Goal: Transaction & Acquisition: Register for event/course

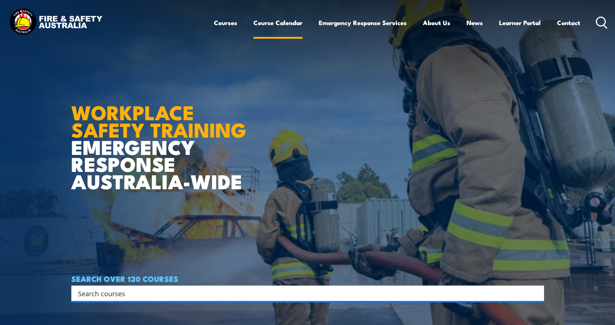
click at [258, 21] on link "Course Calendar" at bounding box center [277, 23] width 49 height 20
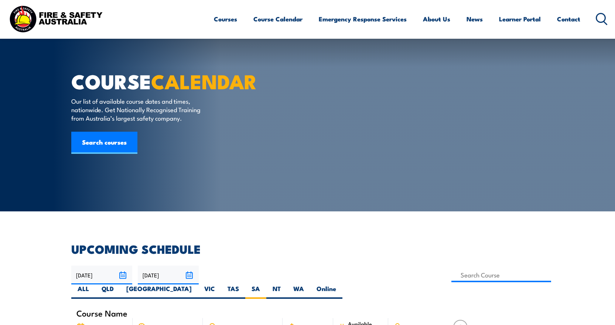
scroll to position [148, 0]
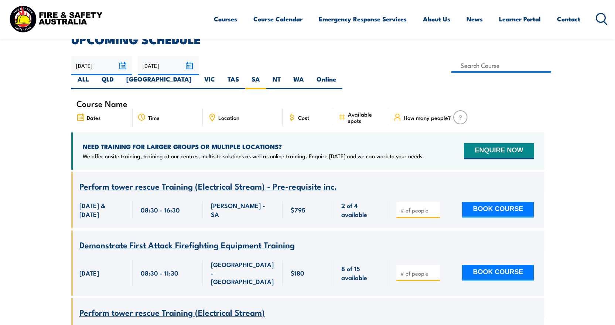
scroll to position [133, 0]
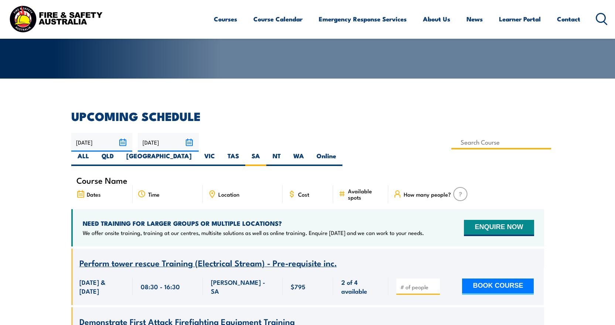
click at [451, 144] on input at bounding box center [501, 142] width 100 height 14
type input "Fire Extinguisher / Fire Warden Training"
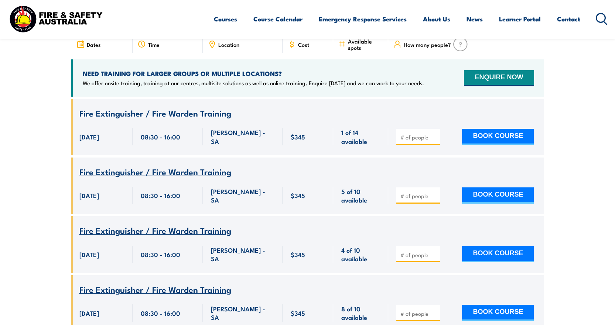
scroll to position [281, 0]
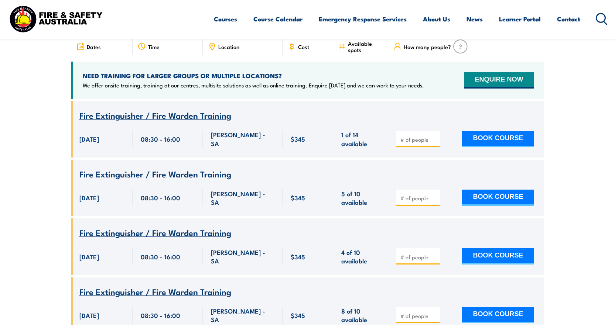
click at [419, 136] on input "number" at bounding box center [418, 139] width 37 height 7
type input "1"
click at [407, 195] on input "number" at bounding box center [418, 198] width 37 height 7
type input "1"
click at [410, 254] on input "number" at bounding box center [418, 257] width 37 height 7
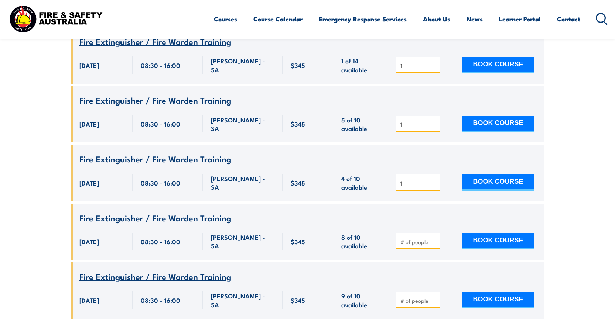
scroll to position [391, 0]
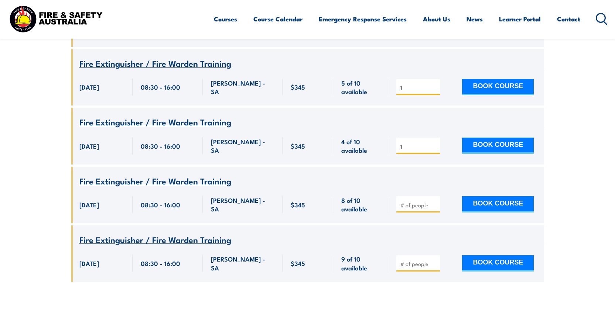
type input "1"
click at [420, 202] on input "number" at bounding box center [418, 205] width 37 height 7
type input "1"
click at [419, 260] on input "number" at bounding box center [418, 263] width 37 height 7
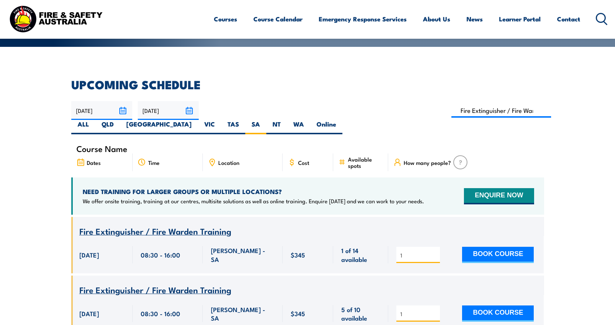
scroll to position [170, 0]
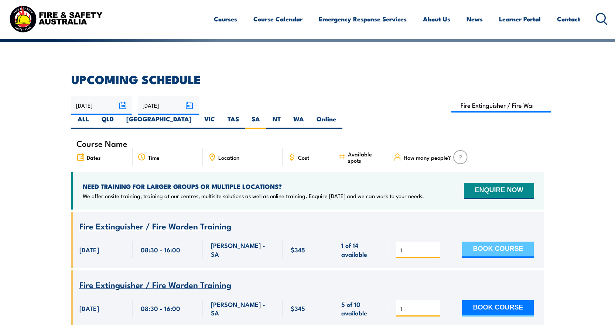
type input "3"
click at [478, 242] on button "BOOK COURSE" at bounding box center [498, 250] width 72 height 16
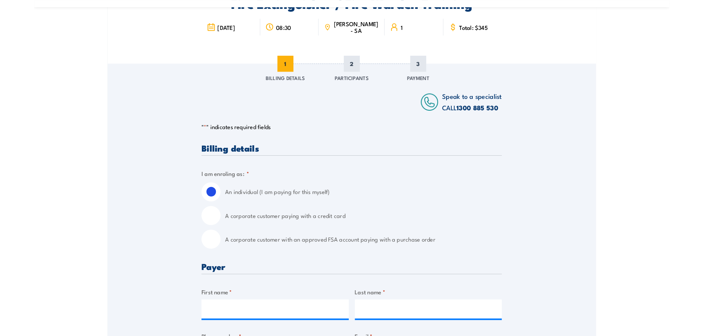
scroll to position [74, 0]
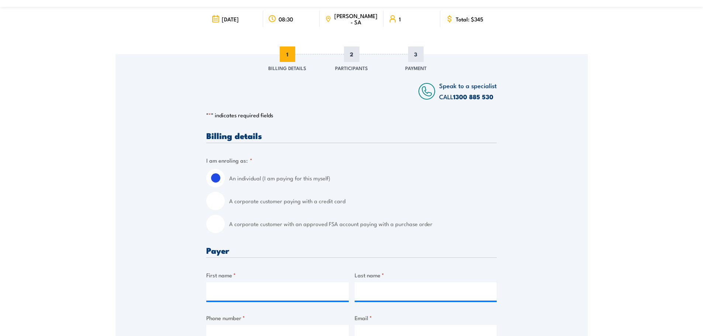
click at [222, 224] on input "A corporate customer with an approved FSA account paying with a purchase order" at bounding box center [215, 224] width 18 height 18
radio input "true"
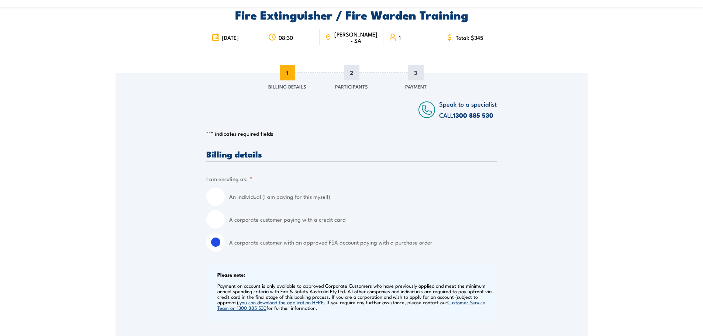
scroll to position [0, 0]
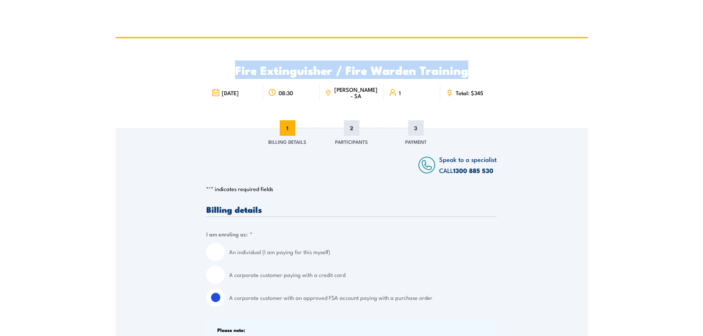
drag, startPoint x: 481, startPoint y: 72, endPoint x: 236, endPoint y: 76, distance: 245.2
click at [236, 75] on h2 "Fire Extinguisher / Fire Warden Training" at bounding box center [351, 70] width 291 height 10
copy h2 "Fire Extinguisher / Fire Warden Training"
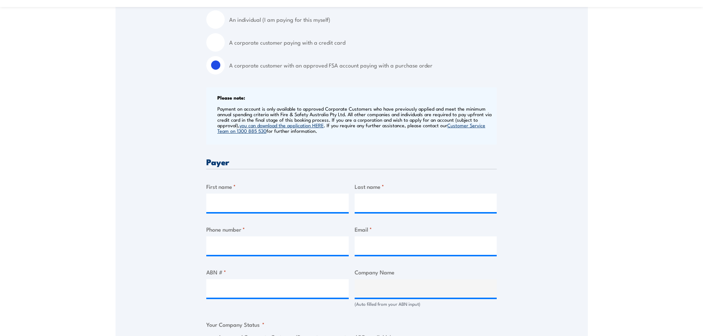
scroll to position [222, 0]
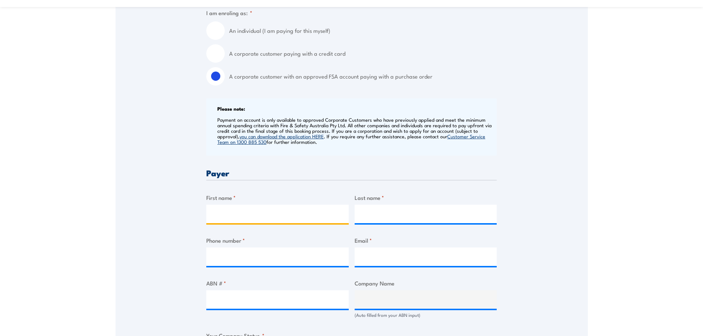
click at [238, 214] on input "First name *" at bounding box center [277, 214] width 143 height 18
type input "Alison"
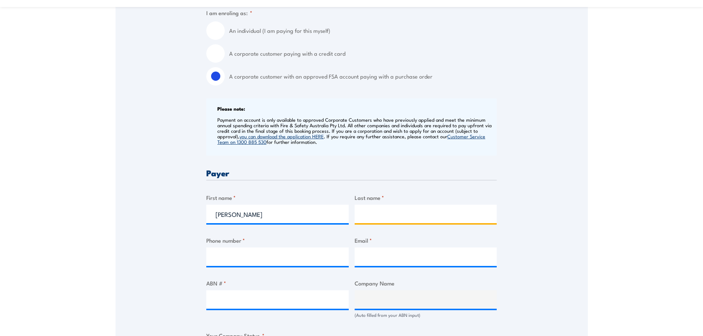
type input "Konicek"
type input "0883801400"
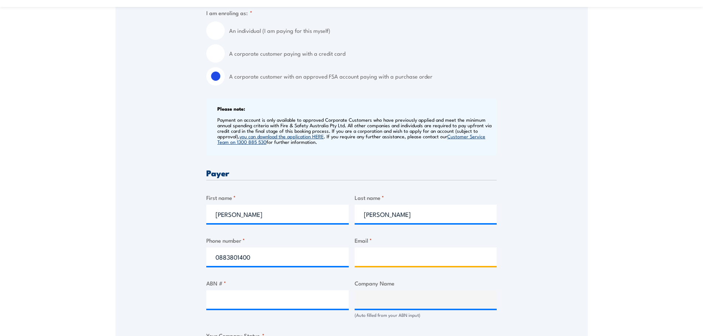
type input "accounts@5b.com.au"
click at [240, 302] on input "ABN # *" at bounding box center [277, 300] width 143 height 18
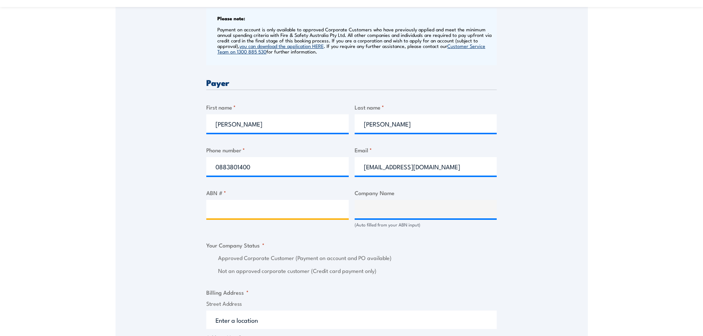
scroll to position [332, 0]
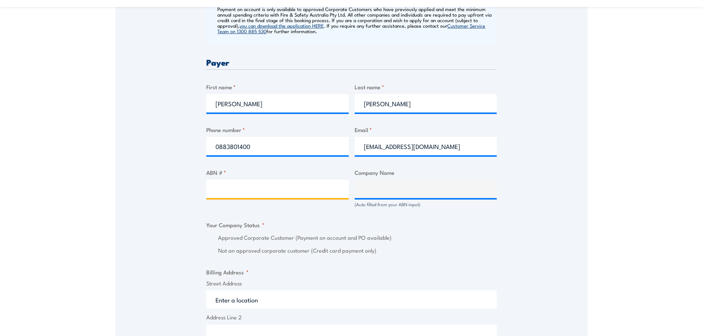
click at [285, 192] on input "ABN # *" at bounding box center [277, 189] width 143 height 18
click at [275, 183] on input "ABN # *" at bounding box center [277, 189] width 143 height 18
paste input "84 618 069 471"
type input "84 618 069 471"
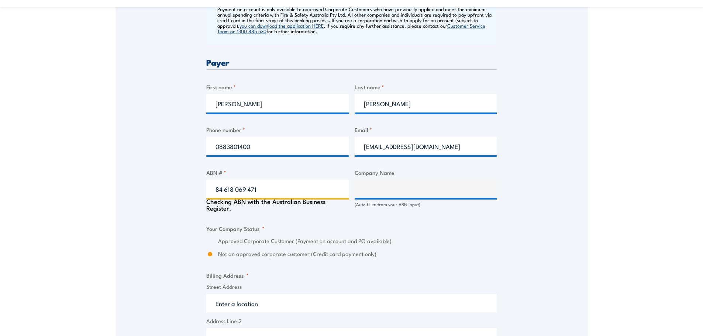
type input "5B INDUSTRIES PTY LTD"
radio input "true"
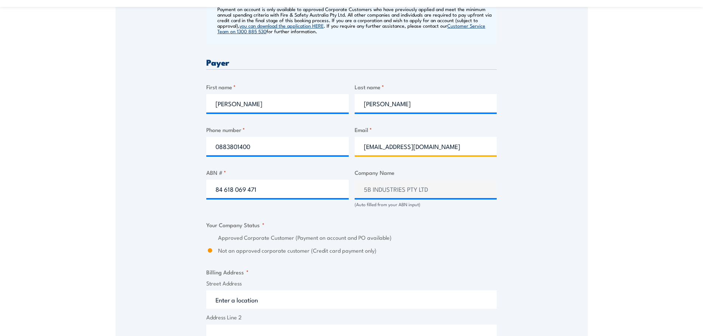
drag, startPoint x: 388, startPoint y: 147, endPoint x: 363, endPoint y: 148, distance: 24.7
click at [363, 148] on input "accounts@5b.com.au" at bounding box center [426, 146] width 143 height 18
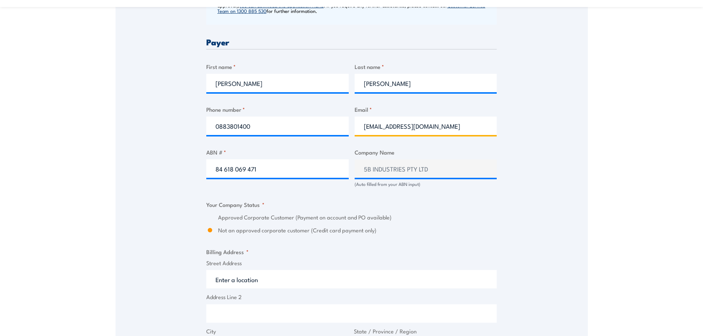
scroll to position [369, 0]
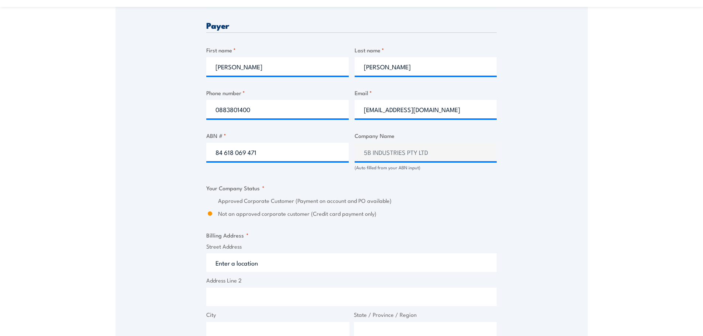
click at [482, 223] on div "Billing details I am enroling as: * An individual (I am paying for this myself)…" at bounding box center [351, 203] width 291 height 735
click at [214, 200] on div "Approved Corporate Customer (Payment on account and PO available)" at bounding box center [351, 201] width 291 height 8
click at [215, 202] on div "Approved Corporate Customer (Payment on account and PO available)" at bounding box center [351, 201] width 291 height 8
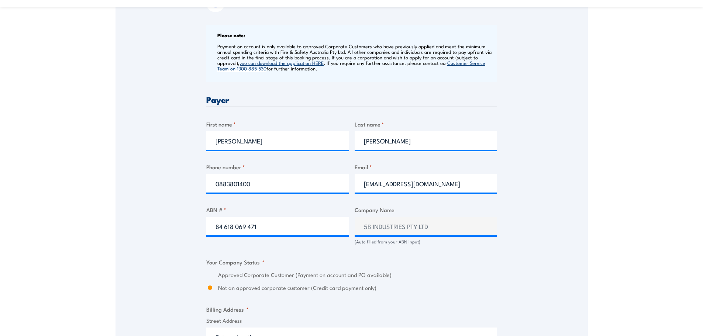
scroll to position [295, 0]
click at [224, 224] on input "84 618 069 471" at bounding box center [277, 226] width 143 height 18
type input "84618069471"
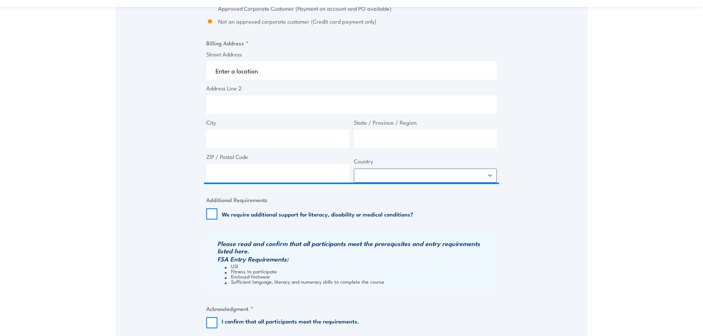
scroll to position [554, 0]
